Goal: Navigation & Orientation: Find specific page/section

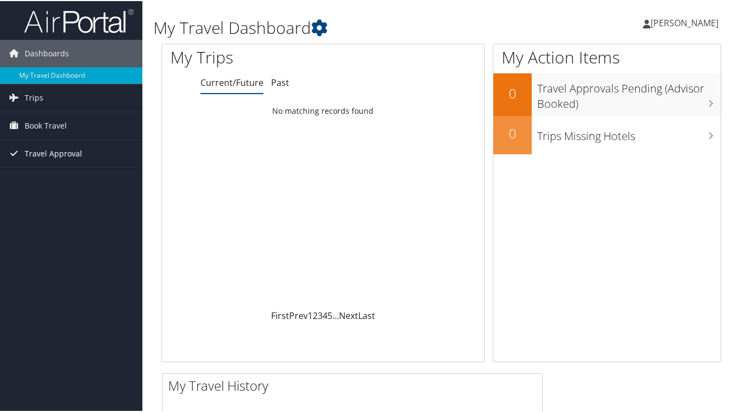
click at [43, 152] on span "Travel Approval" at bounding box center [54, 152] width 58 height 27
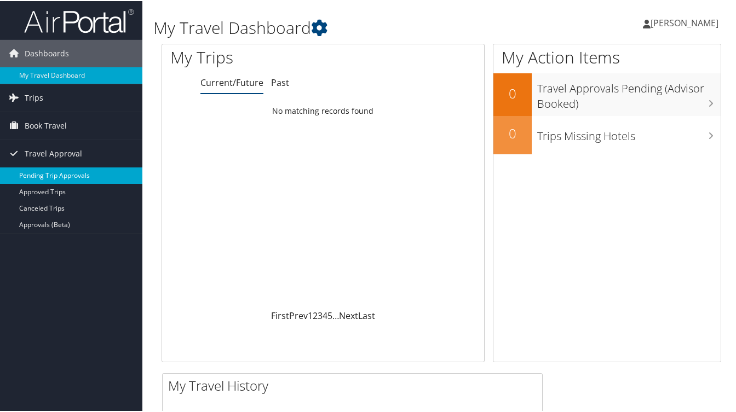
click at [49, 175] on link "Pending Trip Approvals" at bounding box center [71, 174] width 142 height 16
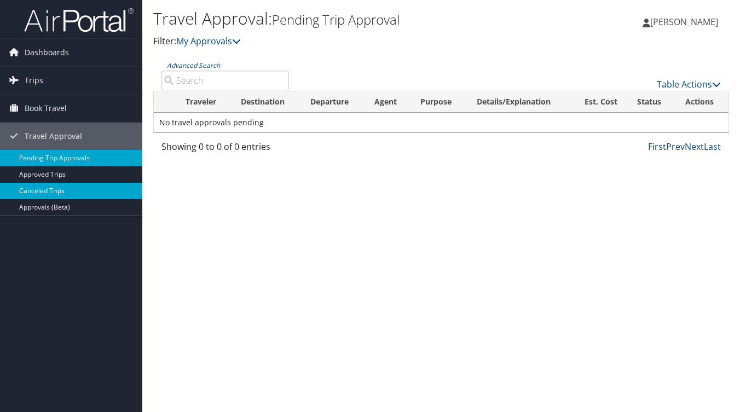
click at [37, 193] on link "Canceled Trips" at bounding box center [71, 191] width 142 height 16
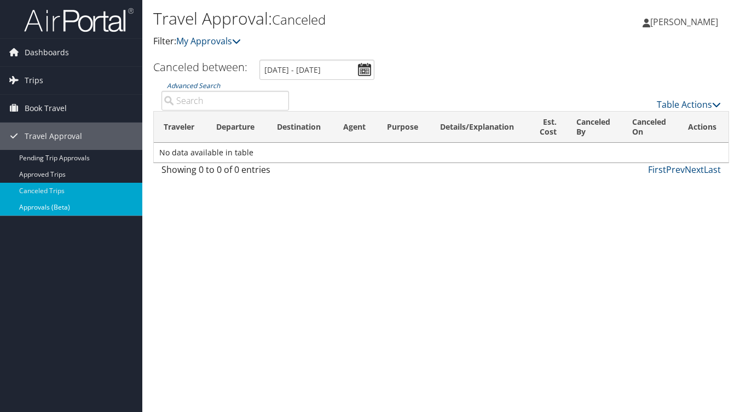
click at [36, 206] on link "Approvals (Beta)" at bounding box center [71, 207] width 142 height 16
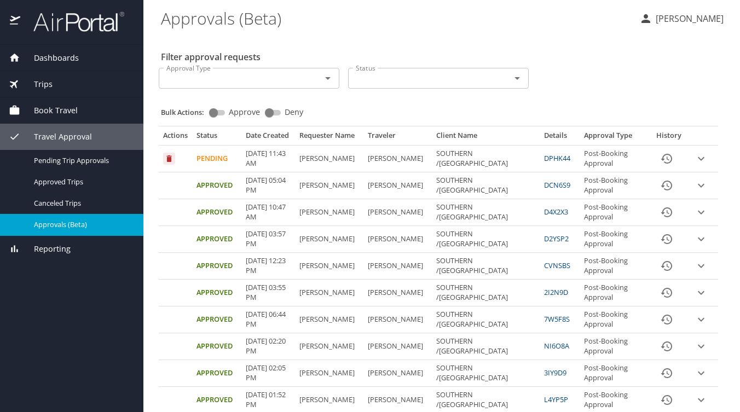
click at [702, 161] on icon "expand row" at bounding box center [701, 159] width 7 height 4
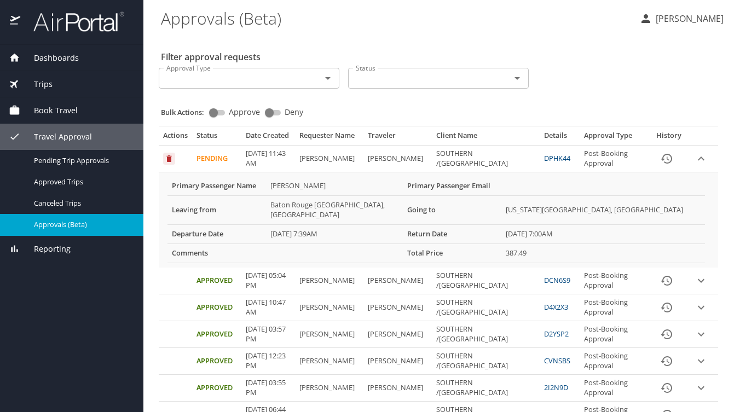
click at [38, 87] on span "Trips" at bounding box center [36, 84] width 32 height 12
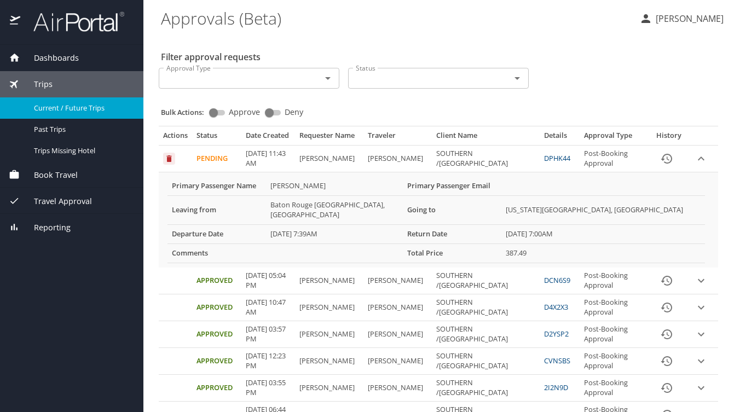
click at [50, 110] on span "Current / Future Trips" at bounding box center [82, 108] width 96 height 10
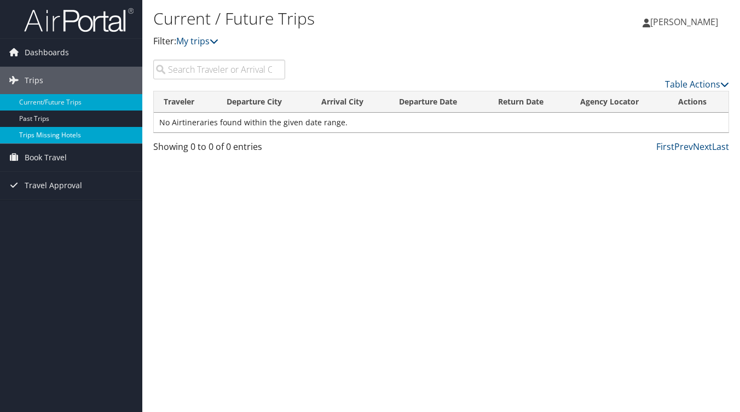
click at [41, 137] on link "Trips Missing Hotels" at bounding box center [71, 135] width 142 height 16
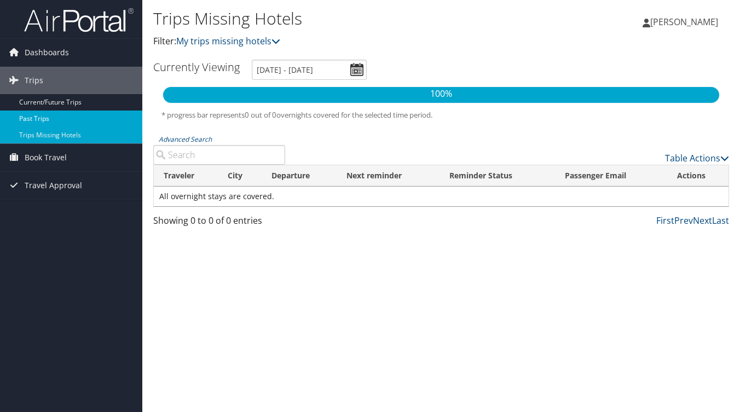
click at [38, 112] on link "Past Trips" at bounding box center [71, 119] width 142 height 16
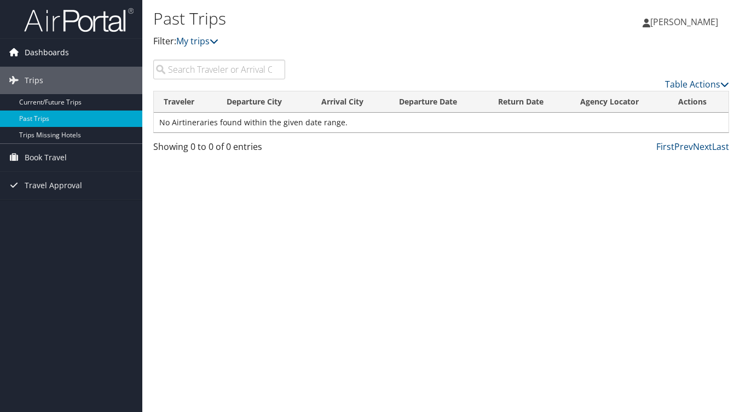
click at [38, 56] on span "Dashboards" at bounding box center [47, 52] width 44 height 27
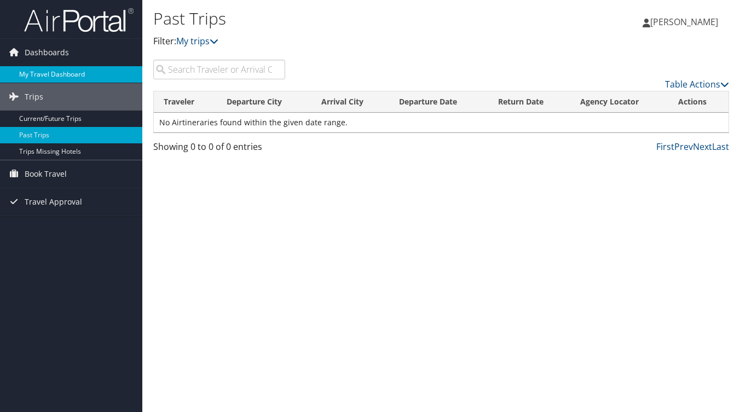
click at [36, 76] on link "My Travel Dashboard" at bounding box center [71, 74] width 142 height 16
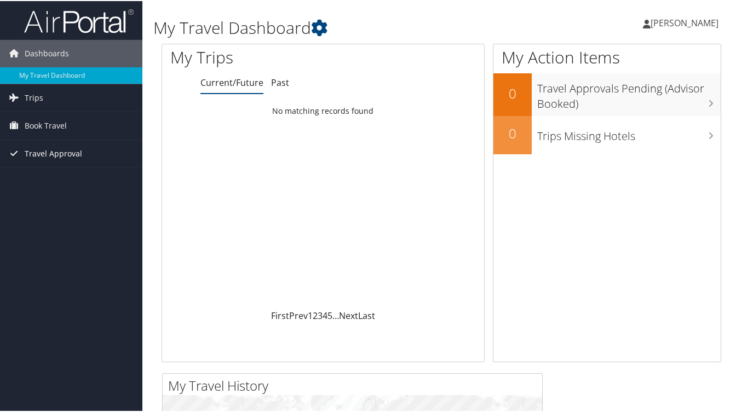
click at [39, 154] on span "Travel Approval" at bounding box center [54, 152] width 58 height 27
click at [33, 97] on span "Trips" at bounding box center [34, 96] width 19 height 27
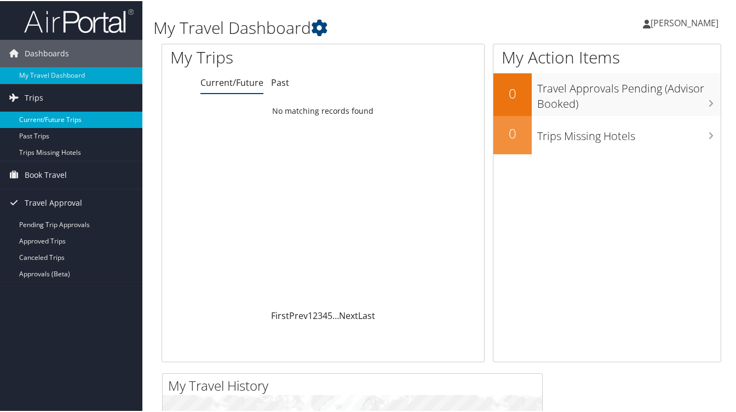
click at [31, 121] on link "Current/Future Trips" at bounding box center [71, 119] width 142 height 16
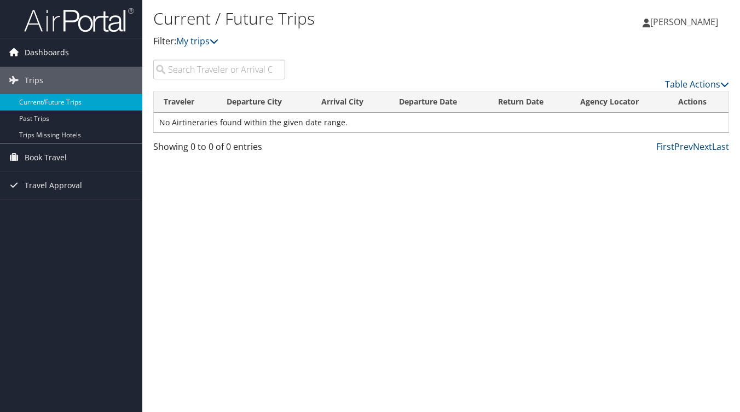
click at [31, 52] on span "Dashboards" at bounding box center [47, 52] width 44 height 27
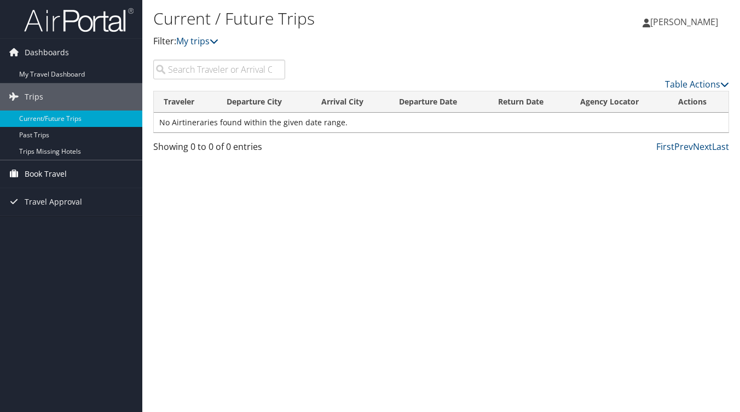
click at [48, 176] on span "Book Travel" at bounding box center [46, 173] width 42 height 27
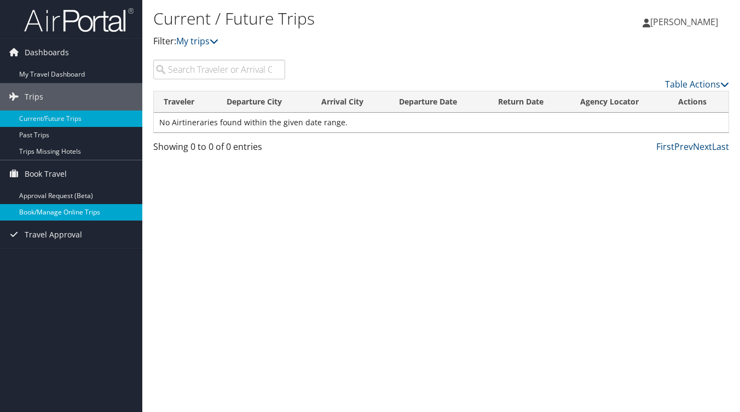
click at [56, 215] on link "Book/Manage Online Trips" at bounding box center [71, 212] width 142 height 16
